Goal: Communication & Community: Share content

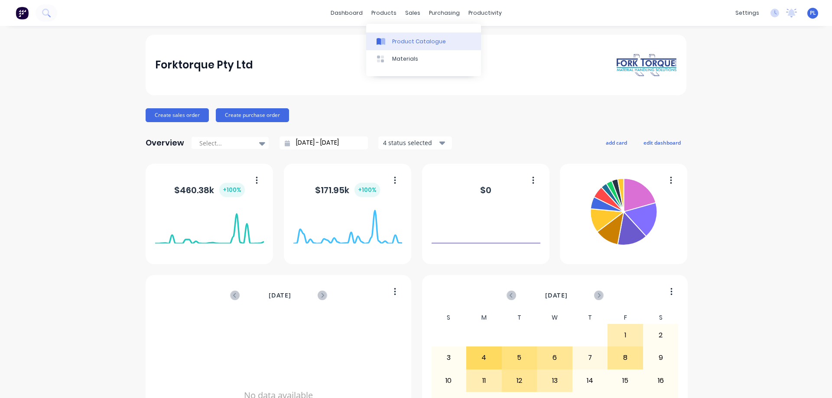
click at [401, 42] on div "Product Catalogue" at bounding box center [419, 42] width 54 height 8
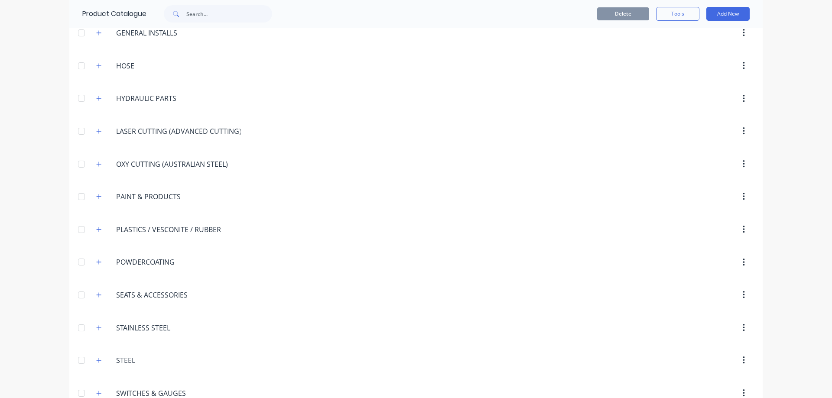
scroll to position [925, 0]
click at [98, 134] on icon "button" at bounding box center [98, 132] width 5 height 6
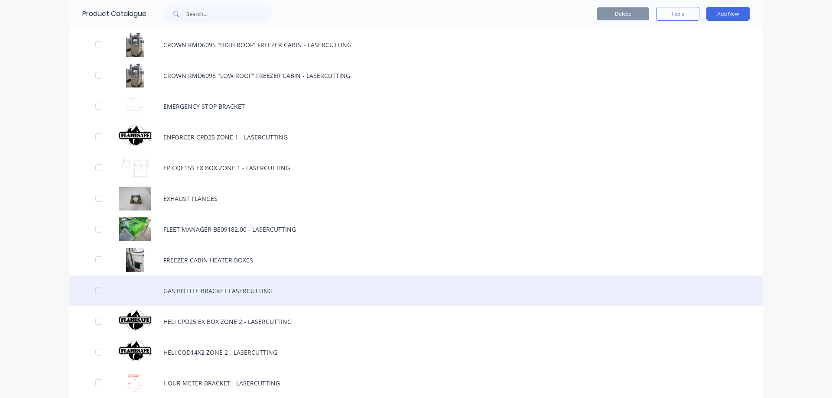
scroll to position [1706, 0]
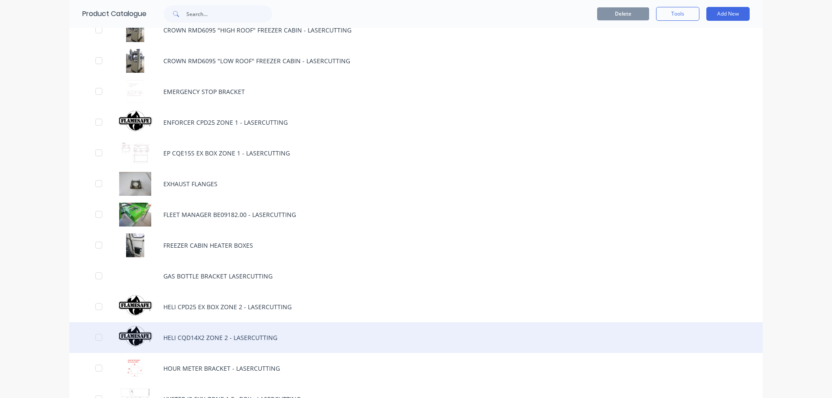
click at [200, 338] on div "HELI CQD14X2 ZONE 2 - LASERCUTTING" at bounding box center [416, 338] width 694 height 31
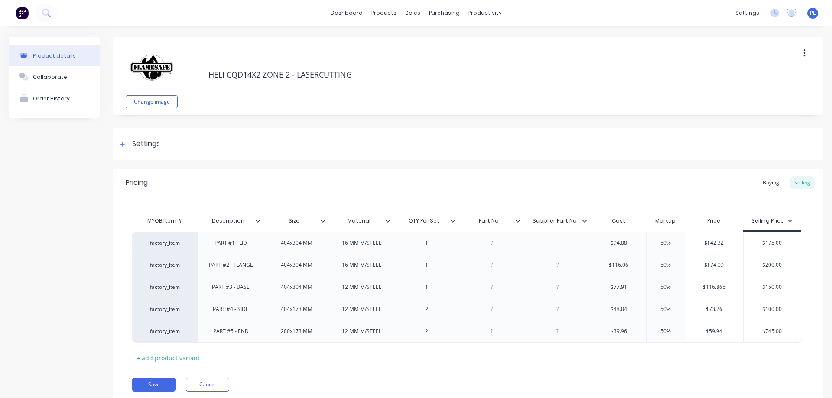
type textarea "x"
click at [575, 247] on div "-" at bounding box center [557, 243] width 43 height 11
click at [571, 266] on div at bounding box center [557, 265] width 43 height 11
type textarea "x"
click at [558, 288] on div at bounding box center [557, 287] width 43 height 11
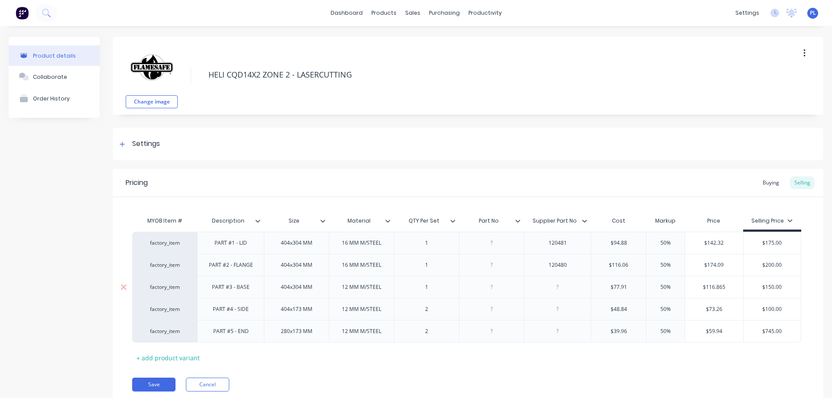
type textarea "x"
click at [564, 307] on div at bounding box center [557, 309] width 43 height 11
type textarea "x"
click at [570, 334] on div at bounding box center [557, 331] width 43 height 11
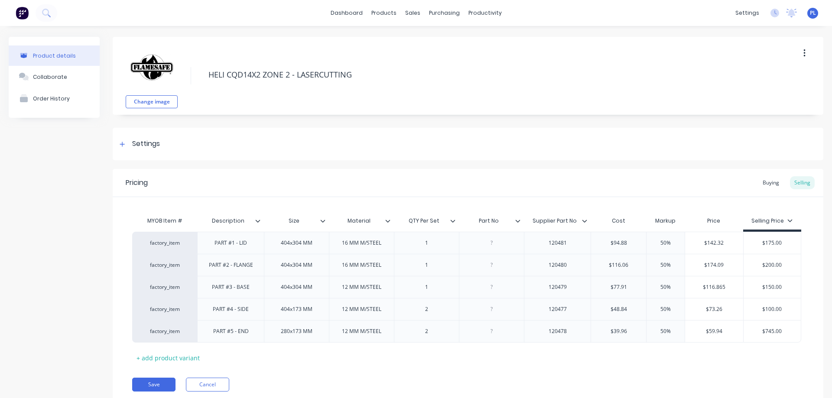
click at [522, 359] on div "MYOB Item # Description Size Material QTY Per Set Part No Supplier Part No Cost…" at bounding box center [468, 288] width 672 height 153
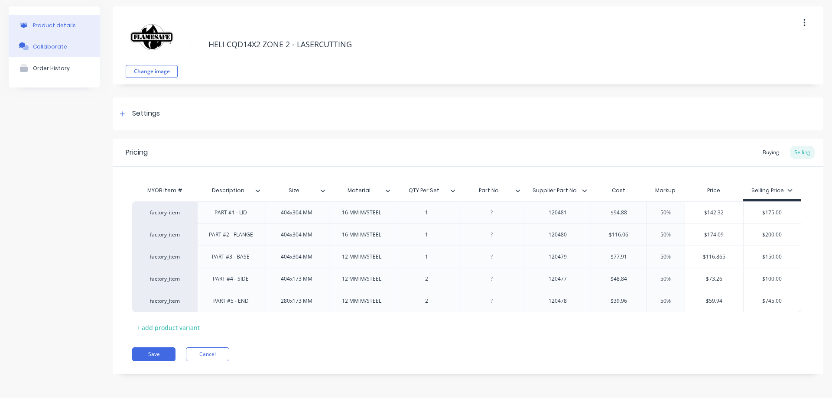
click at [51, 49] on div "Collaborate" at bounding box center [50, 46] width 34 height 7
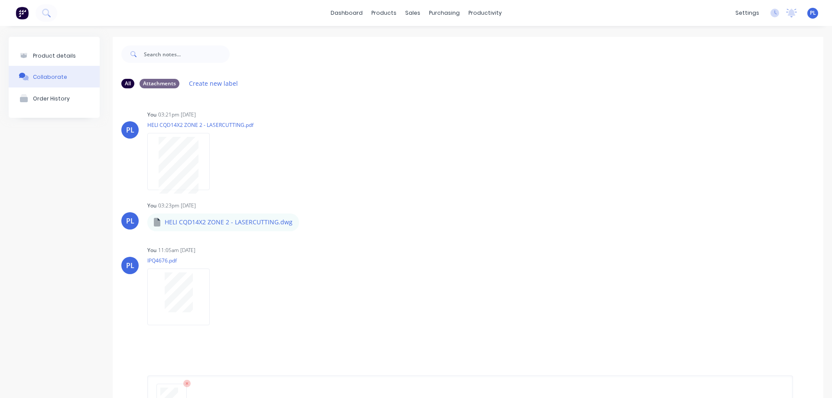
scroll to position [68, 0]
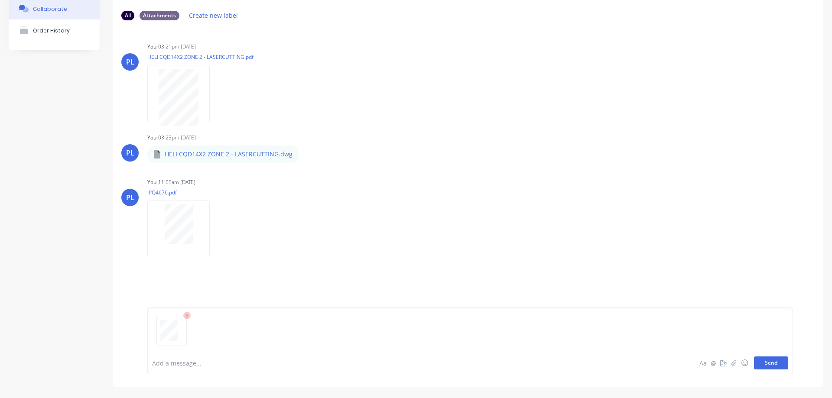
click at [760, 365] on button "Send" at bounding box center [771, 363] width 34 height 13
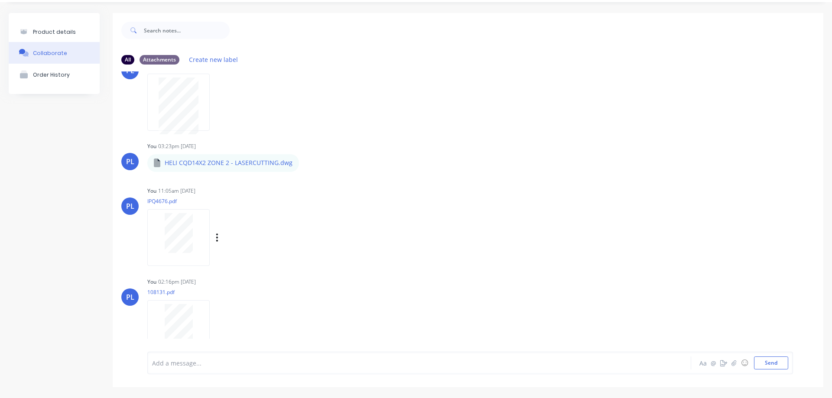
scroll to position [0, 0]
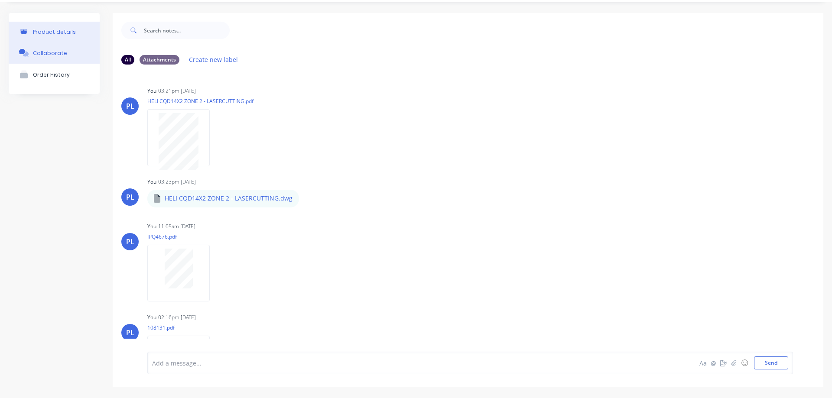
click at [67, 38] on button "Product details" at bounding box center [54, 32] width 91 height 20
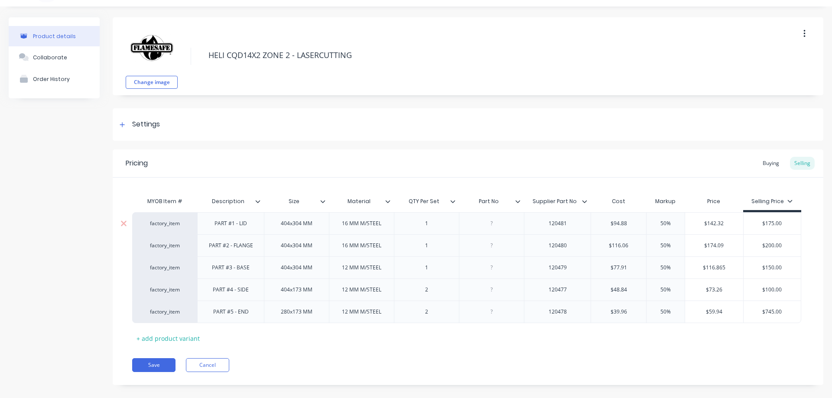
scroll to position [30, 0]
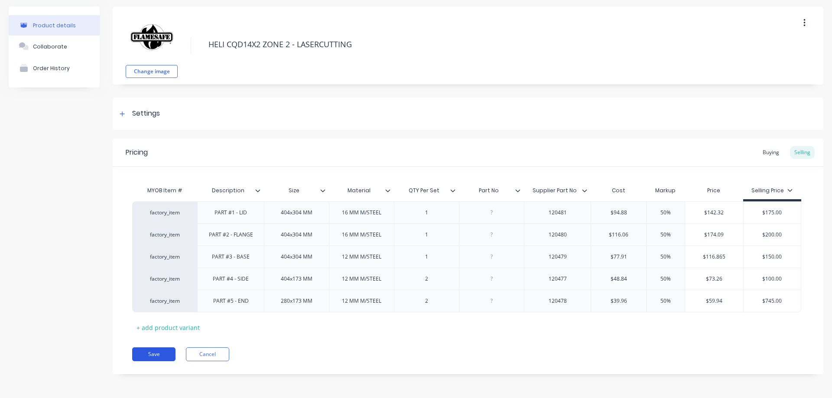
click at [156, 357] on button "Save" at bounding box center [153, 355] width 43 height 14
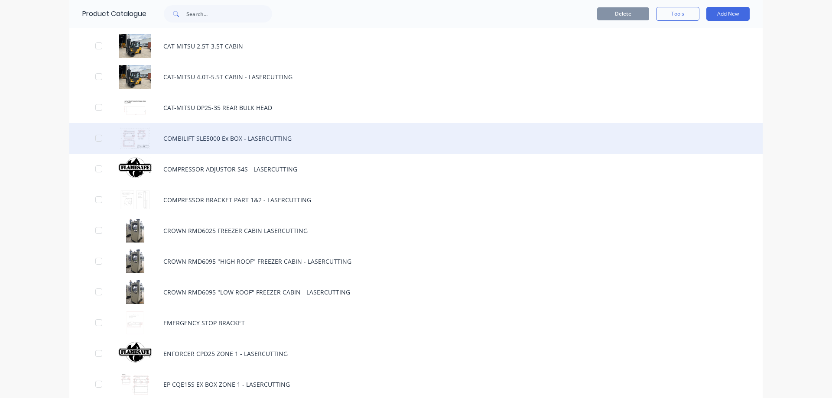
scroll to position [1431, 0]
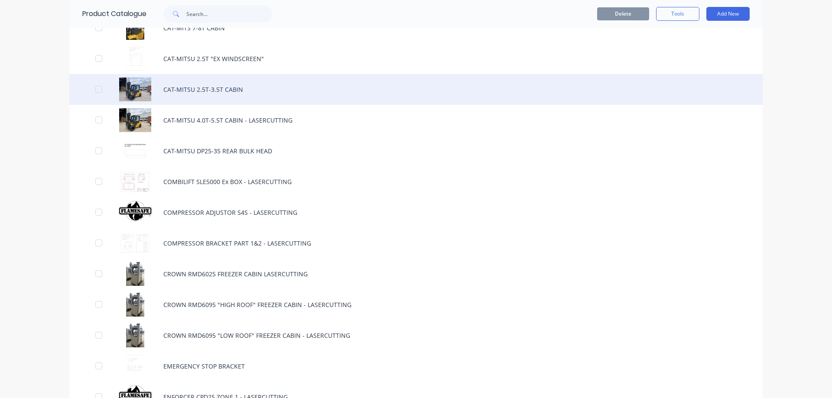
click at [211, 91] on div "CAT-MITSU 2.5T-3.5T CABIN" at bounding box center [416, 89] width 694 height 31
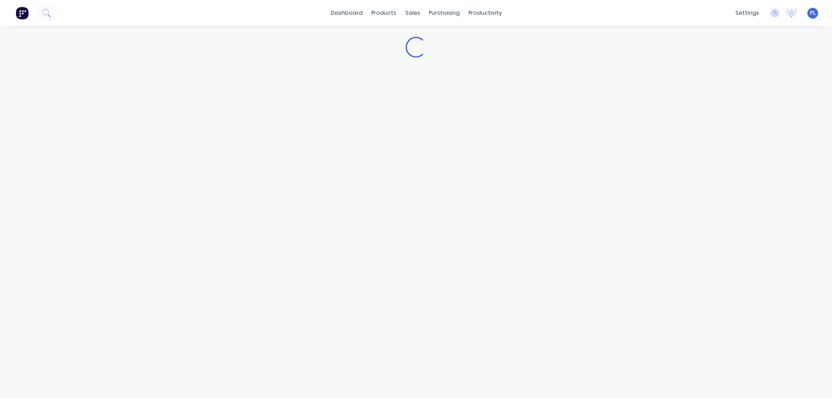
click at [211, 91] on div "Loading..." at bounding box center [416, 203] width 832 height 355
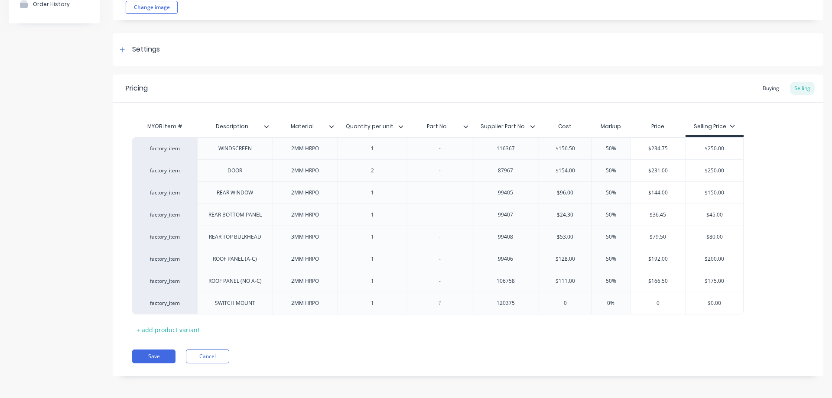
scroll to position [97, 0]
click at [216, 356] on button "Cancel" at bounding box center [207, 355] width 43 height 14
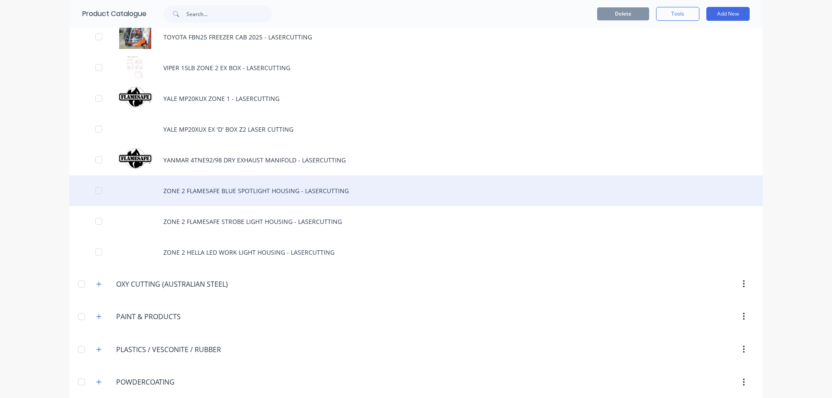
scroll to position [3772, 0]
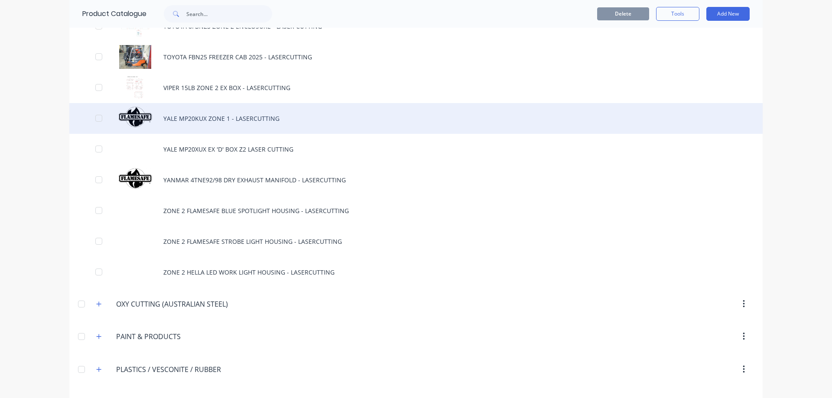
click at [218, 122] on div "YALE MP20KUX ZONE 1 - LASERCUTTING" at bounding box center [416, 118] width 694 height 31
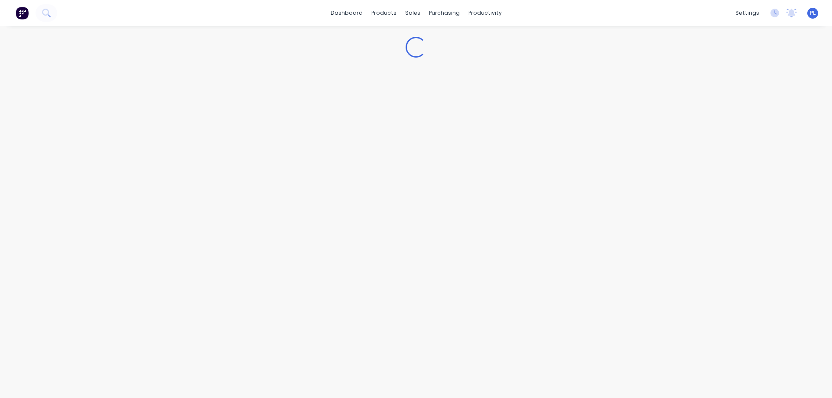
click at [218, 122] on div "Loading..." at bounding box center [416, 203] width 832 height 355
type textarea "x"
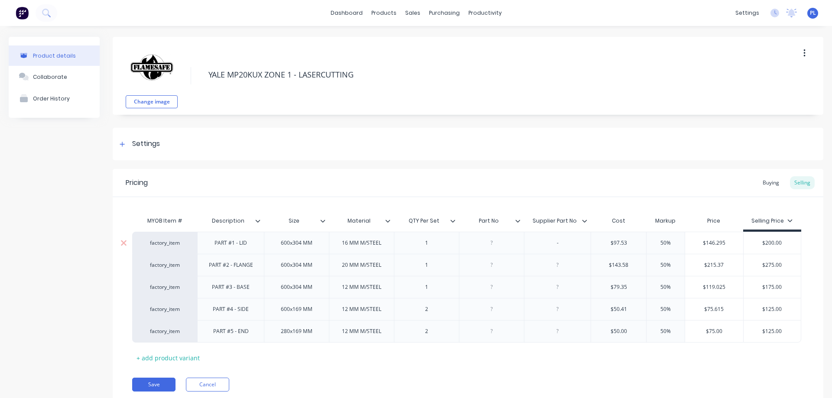
drag, startPoint x: 561, startPoint y: 247, endPoint x: 582, endPoint y: 242, distance: 20.9
click at [562, 246] on div "-" at bounding box center [557, 243] width 43 height 11
type textarea "x"
click at [571, 267] on div at bounding box center [557, 265] width 43 height 11
type textarea "x"
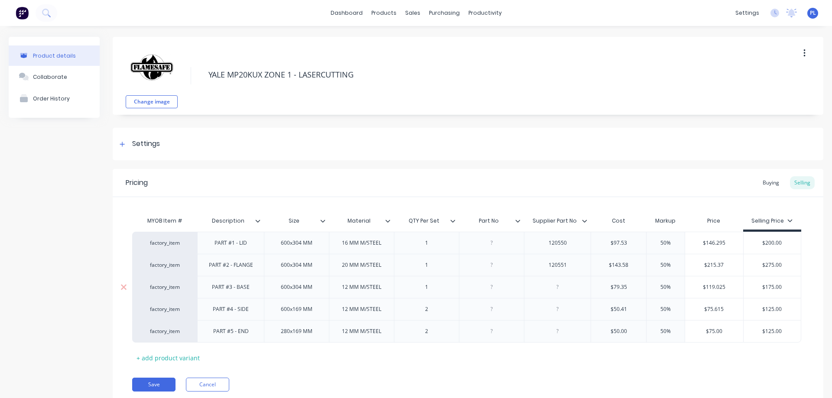
click at [569, 290] on div at bounding box center [557, 287] width 43 height 11
click at [561, 313] on div at bounding box center [557, 309] width 43 height 11
type textarea "x"
drag, startPoint x: 558, startPoint y: 332, endPoint x: 585, endPoint y: 329, distance: 26.6
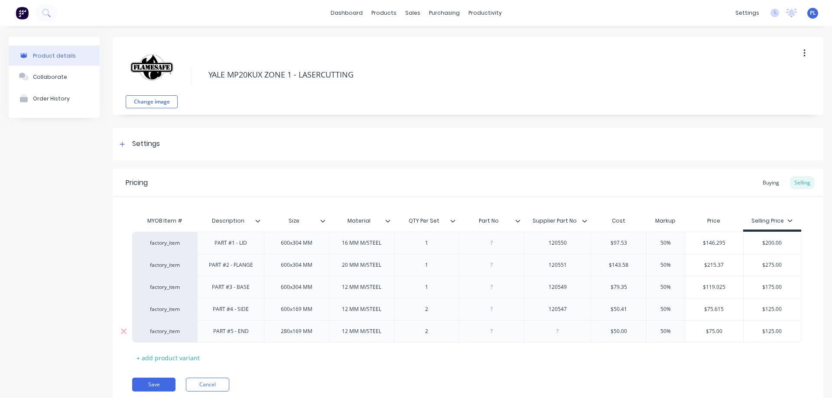
click at [559, 332] on div at bounding box center [557, 331] width 43 height 11
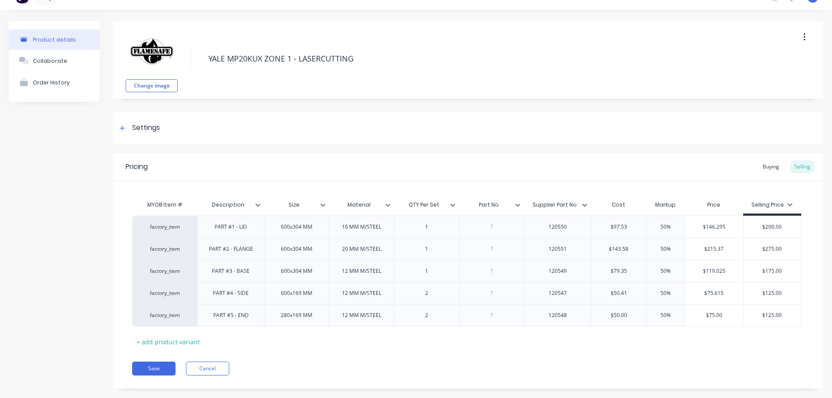
scroll to position [30, 0]
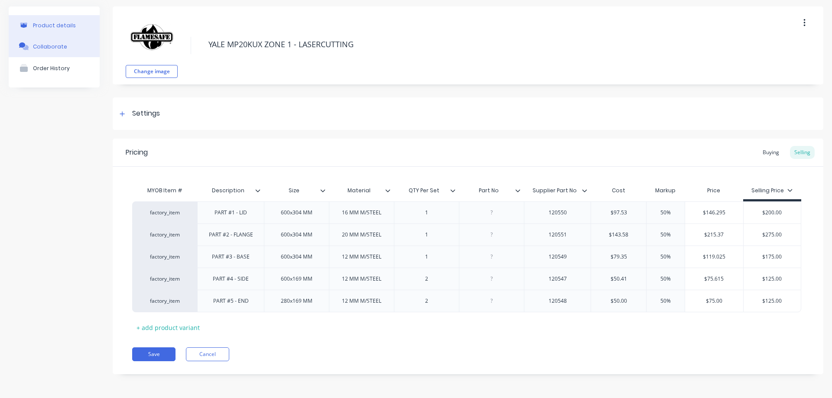
click at [57, 50] on button "Collaborate" at bounding box center [54, 47] width 91 height 22
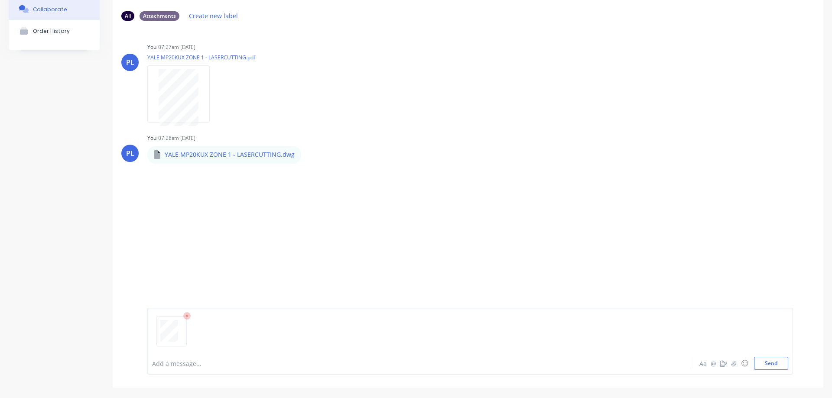
scroll to position [68, 0]
click at [763, 362] on button "Send" at bounding box center [771, 363] width 34 height 13
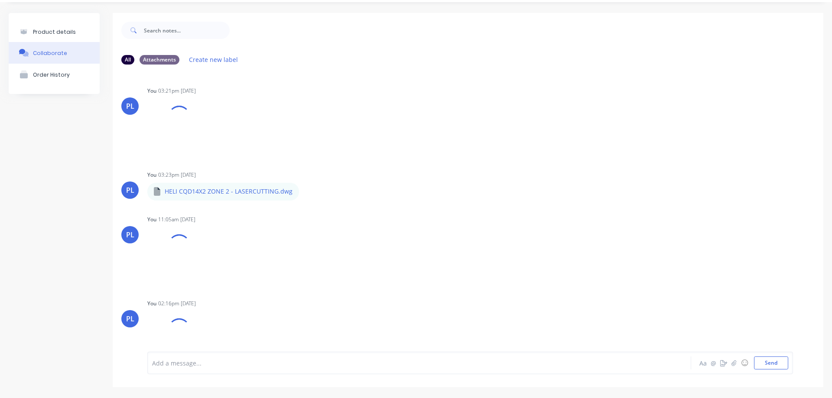
scroll to position [24, 0]
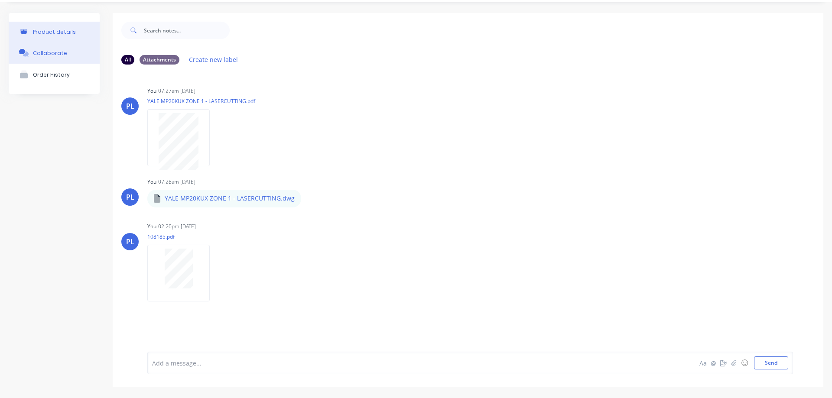
click at [32, 34] on button "Product details" at bounding box center [54, 32] width 91 height 20
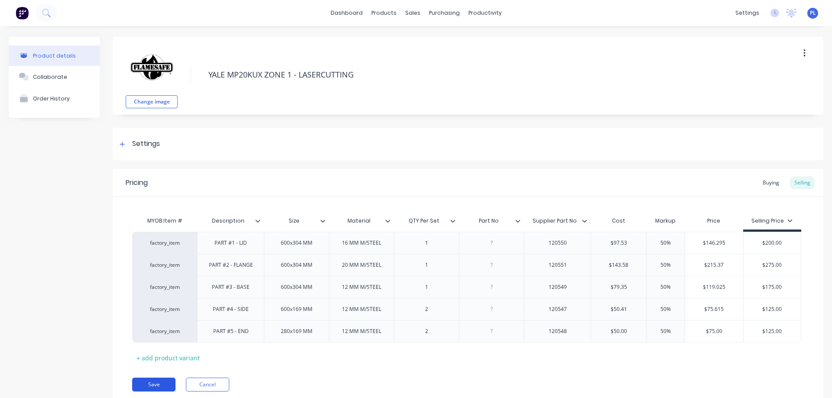
click at [153, 385] on button "Save" at bounding box center [153, 385] width 43 height 14
type textarea "x"
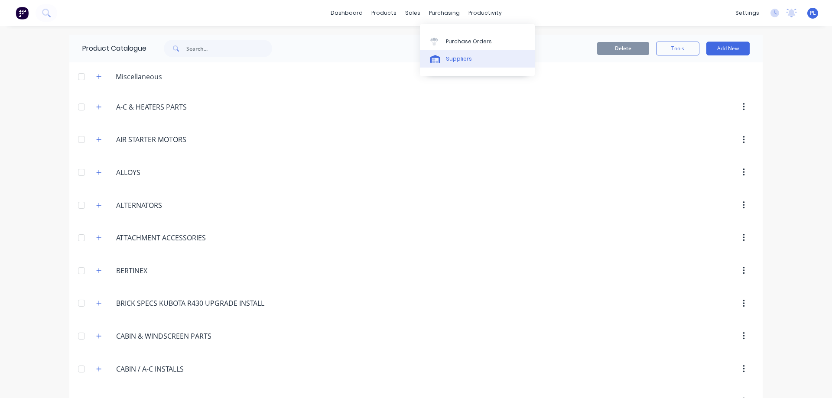
click at [457, 58] on div "Suppliers" at bounding box center [459, 59] width 26 height 8
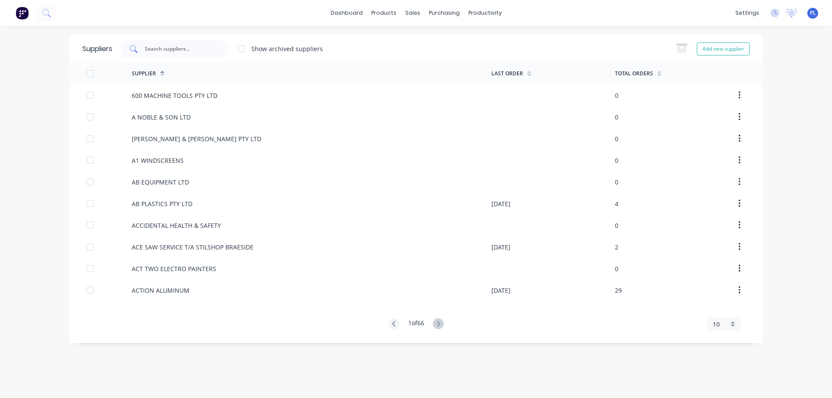
click at [179, 50] on input "text" at bounding box center [180, 49] width 72 height 9
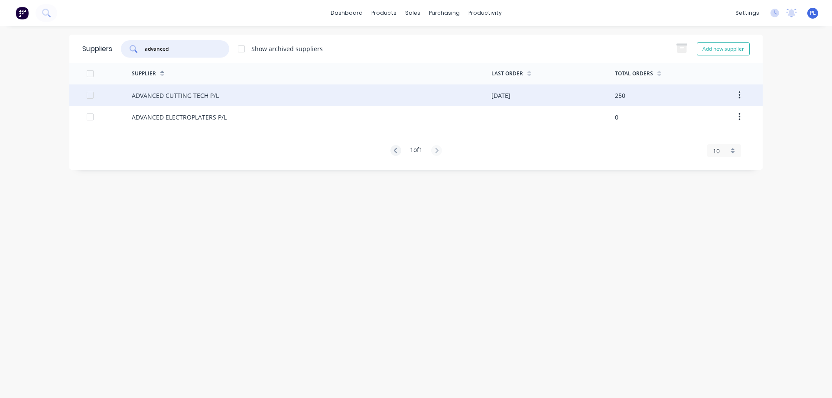
type input "advanced"
click at [154, 98] on div "ADVANCED CUTTING TECH P/L" at bounding box center [175, 95] width 87 height 9
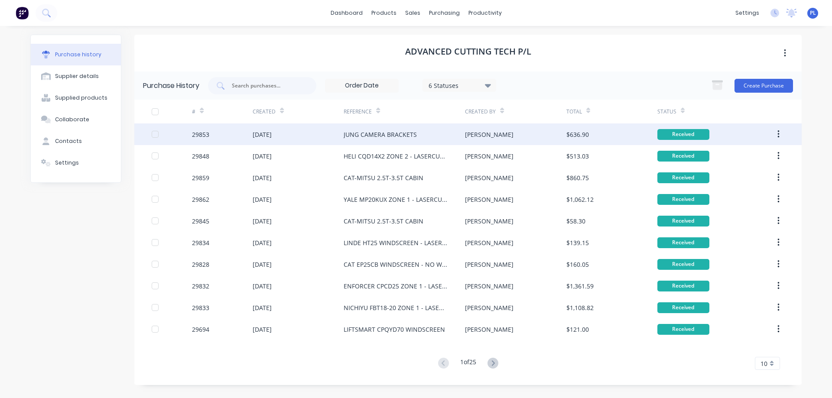
click at [383, 134] on div "JUNG CAMERA BRACKETS" at bounding box center [380, 134] width 73 height 9
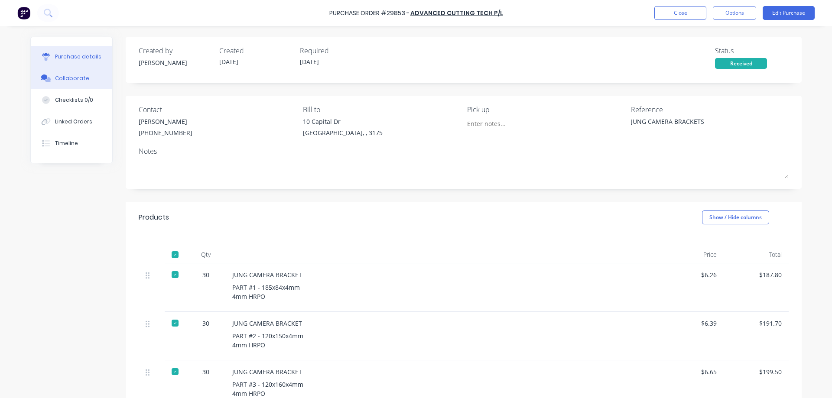
click at [71, 78] on div "Collaborate" at bounding box center [72, 79] width 34 height 8
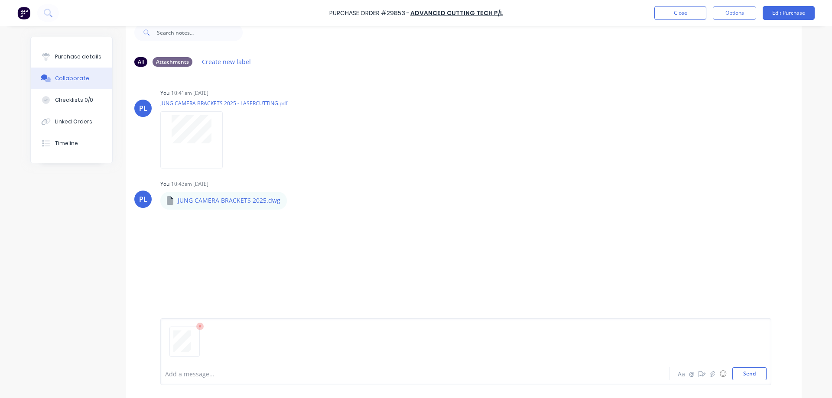
scroll to position [66, 0]
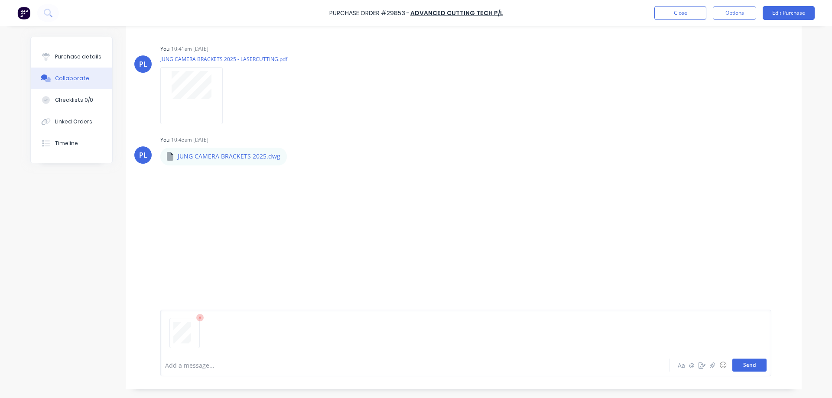
click at [750, 366] on button "Send" at bounding box center [750, 365] width 34 height 13
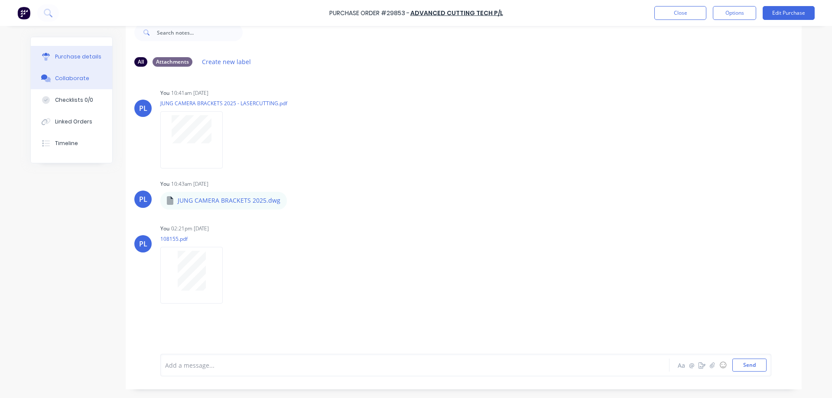
click at [57, 55] on div "Purchase details" at bounding box center [78, 57] width 46 height 8
type textarea "x"
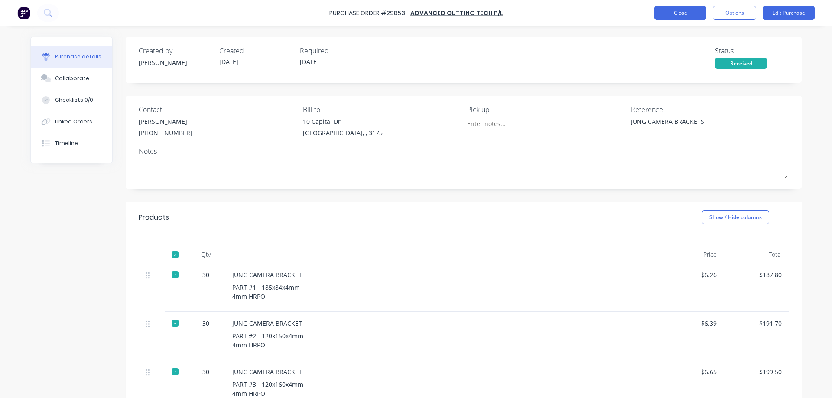
click at [683, 13] on button "Close" at bounding box center [681, 13] width 52 height 14
